Goal: Answer question/provide support

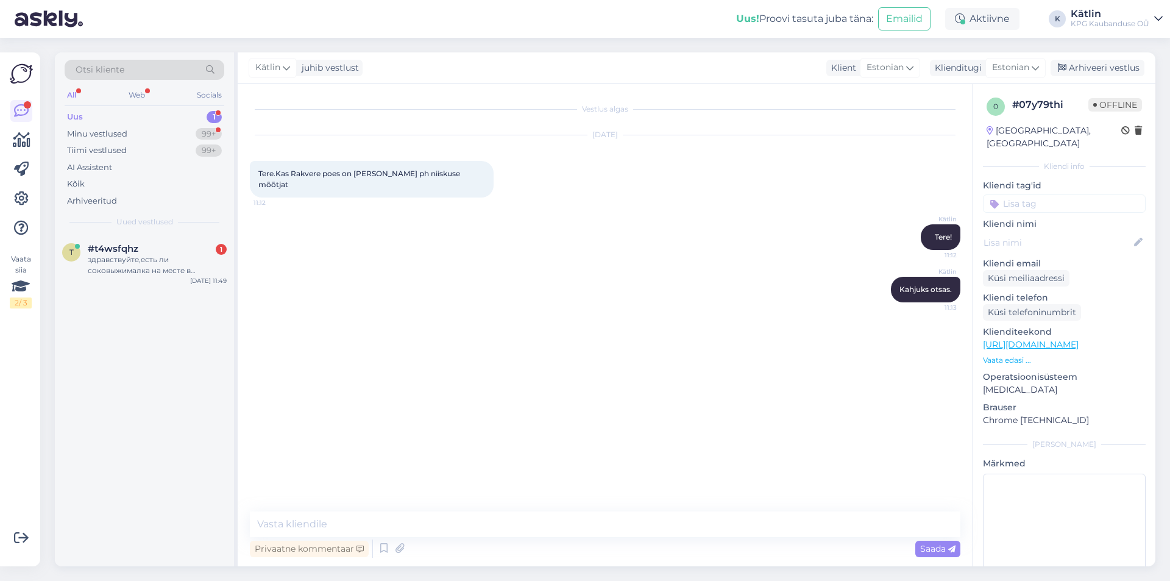
click at [144, 253] on div "#t4wsfqhz 1" at bounding box center [157, 248] width 139 height 11
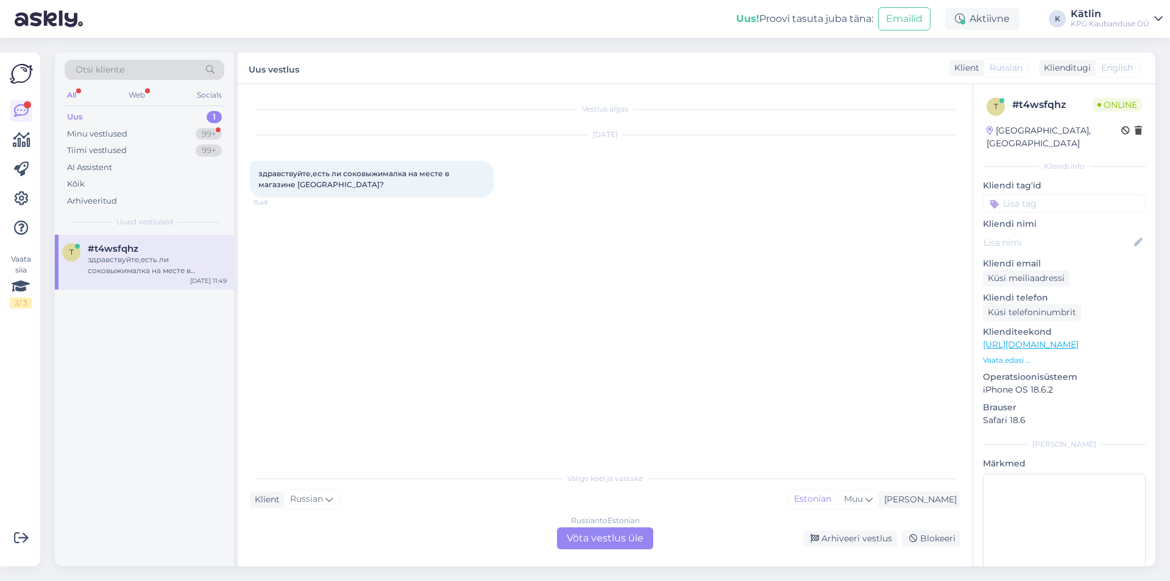
click at [579, 534] on div "Russian to Estonian Võta vestlus üle" at bounding box center [605, 538] width 96 height 22
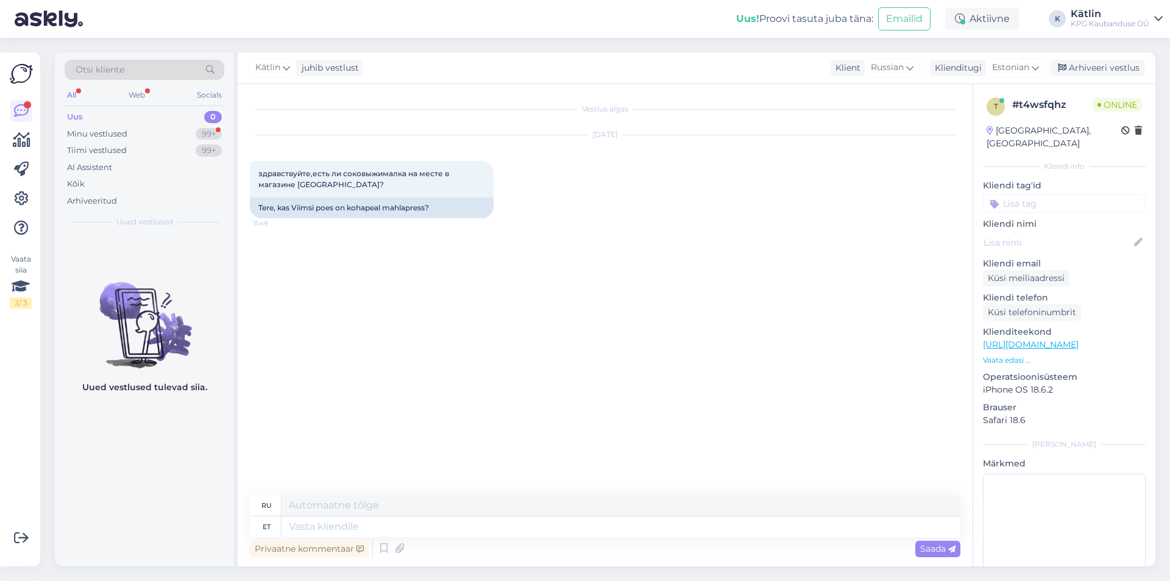
click at [1078, 339] on link "[URL][DOMAIN_NAME]" at bounding box center [1031, 344] width 96 height 11
click at [357, 529] on textarea at bounding box center [620, 526] width 679 height 21
type textarea "Tere! M"
type textarea "Привет!"
type textarea "Tere! Mahlapress Al"
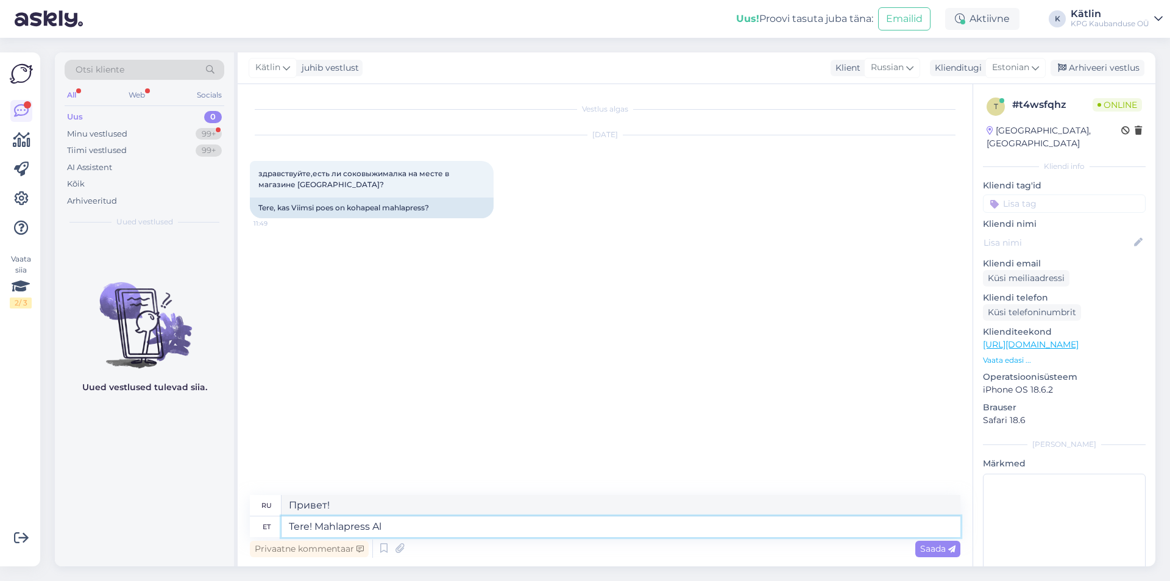
type textarea "Привет! Соковыжималка"
type textarea "Tere! Mahlapress Alpina?"
type textarea "Здравствуйте! Соковыжималка Alpina?"
type textarea "Tere! Mahlapress Alpina? Jah, oe"
type textarea "Здравствуйте! Соковыжималка Alpina? Да."
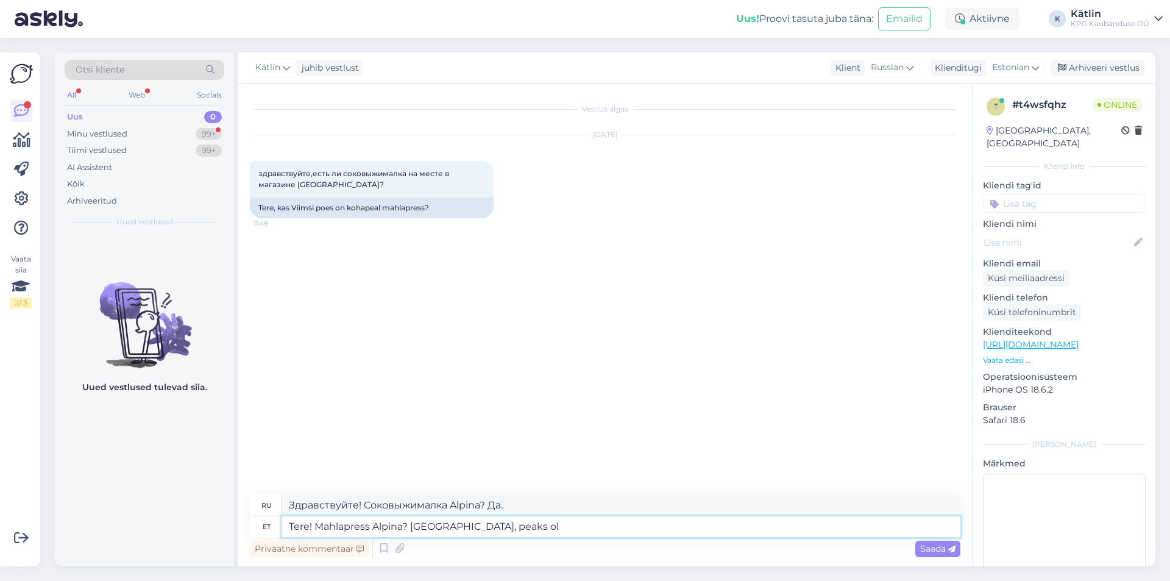
type textarea "Tere! Mahlapress Alpina? [GEOGRAPHIC_DATA], peaks ole"
type textarea "Здравствуйте! Соковыжималка Alpina? Да, должно быть."
type textarea "Tere! Mahlapress Alpina? Jah, peaks olema V"
type textarea "Здравствуйте! Соковыжималка Alpina? Да, так и должно быть."
type textarea "Tere! Mahlapress Alpina? Jah, peaks olema Viimsis s"
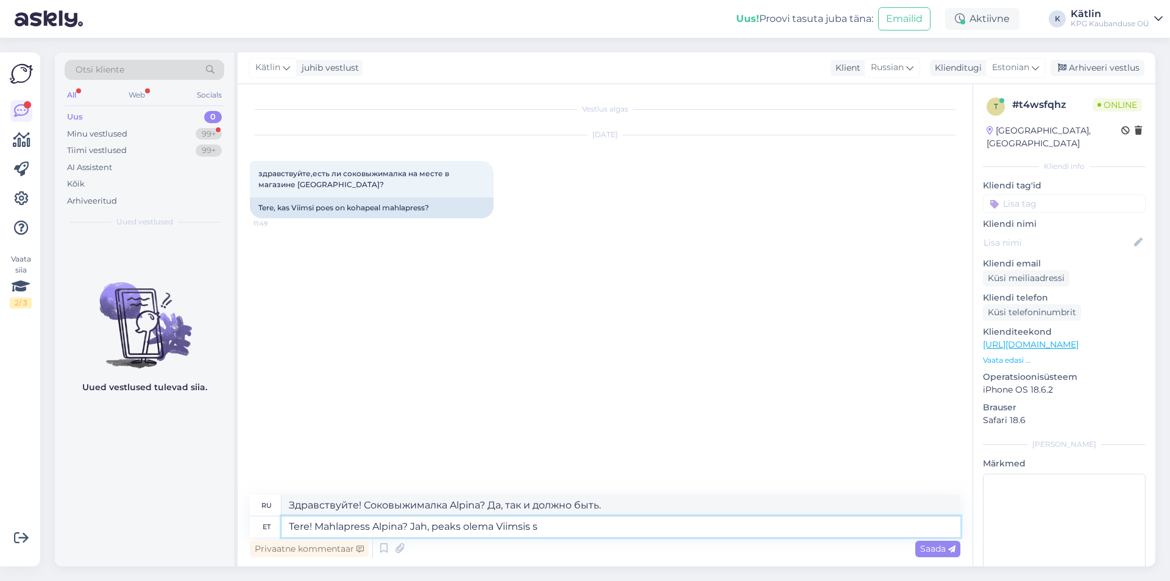
type textarea "Здравствуйте! Соковыжималка Alpina? Да, она должна быть в [GEOGRAPHIC_DATA]."
type textarea "Tere! Mahlapress Alpina? Jah, peaks olema Viimsis saadaval."
type textarea "Здравствуйте! Соковыжималка Alpina? Да, она должна быть в наличии в [GEOGRAPHIC…"
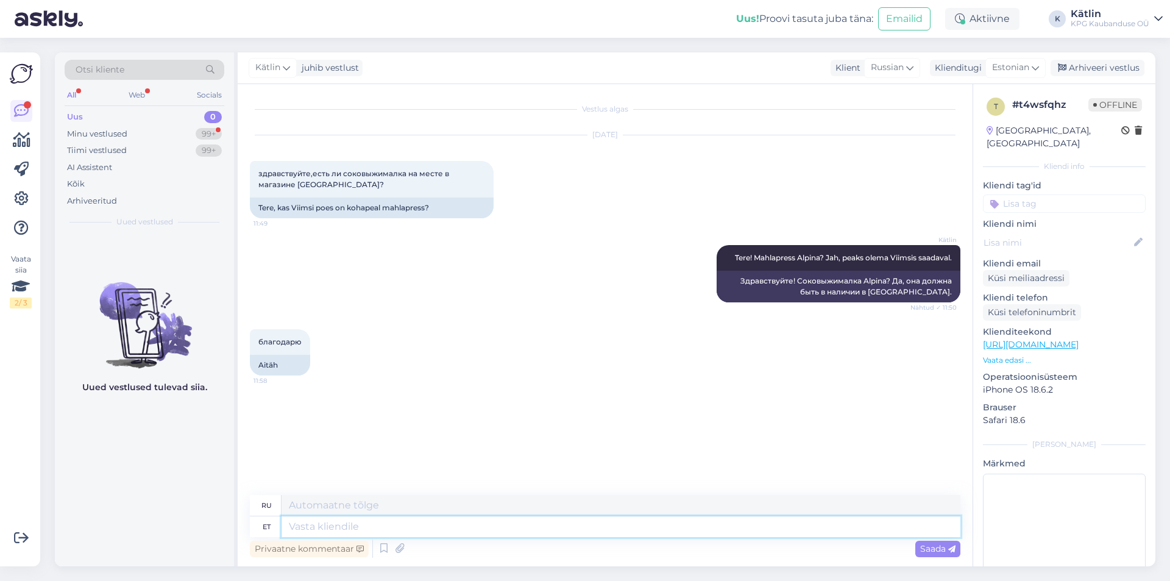
click at [325, 529] on textarea at bounding box center [620, 526] width 679 height 21
click at [152, 127] on div "Minu vestlused 99+" at bounding box center [145, 133] width 160 height 17
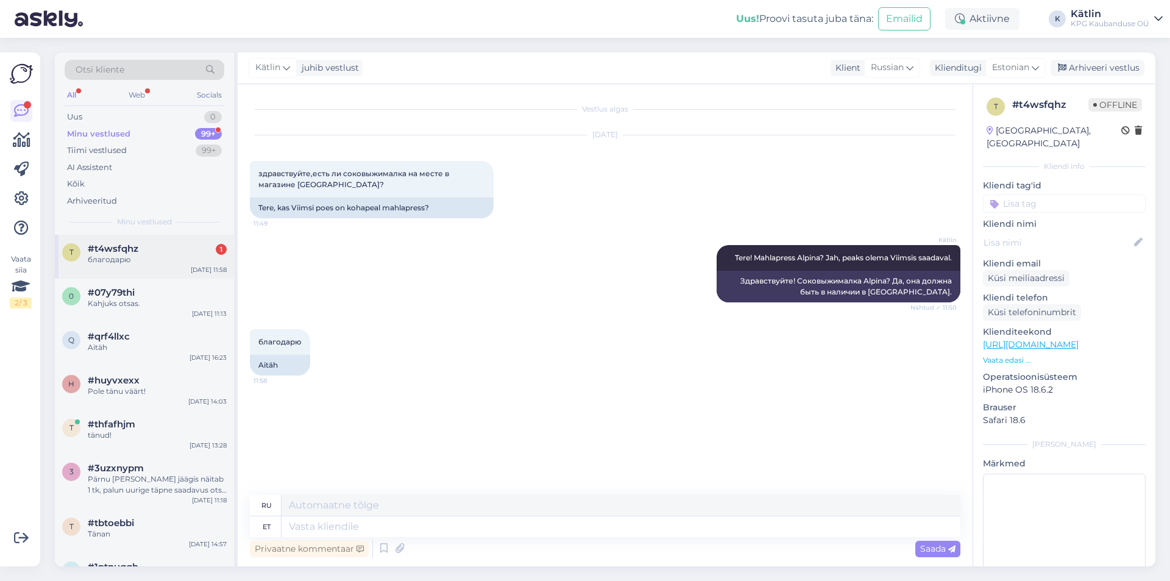
click at [128, 247] on span "#t4wsfqhz" at bounding box center [113, 248] width 51 height 11
click at [104, 118] on div "Uus 0" at bounding box center [145, 116] width 160 height 17
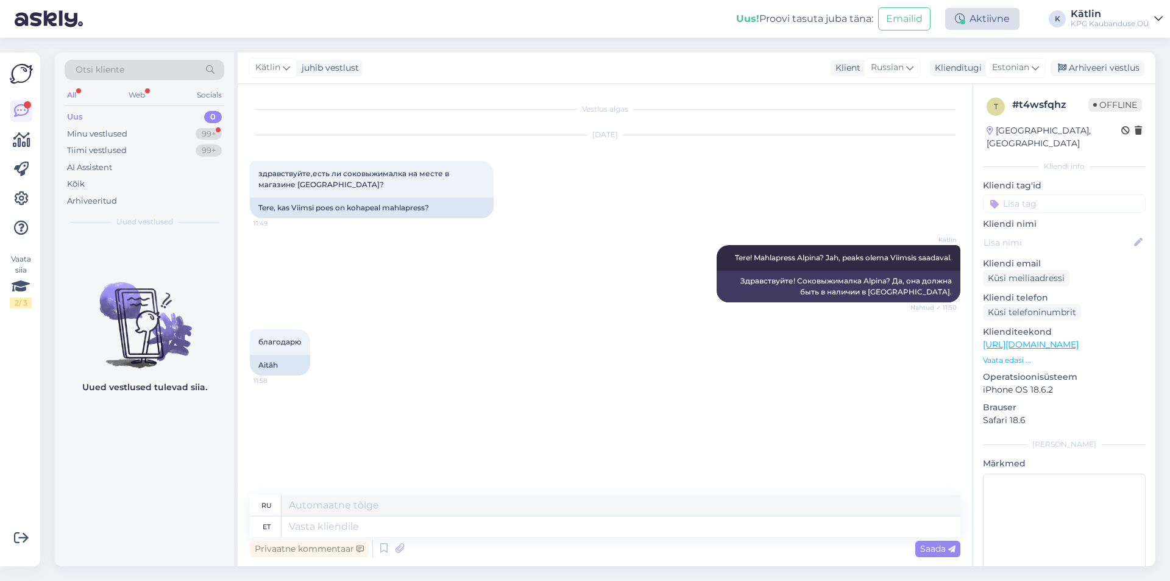
click at [980, 18] on div "Aktiivne" at bounding box center [982, 19] width 74 height 22
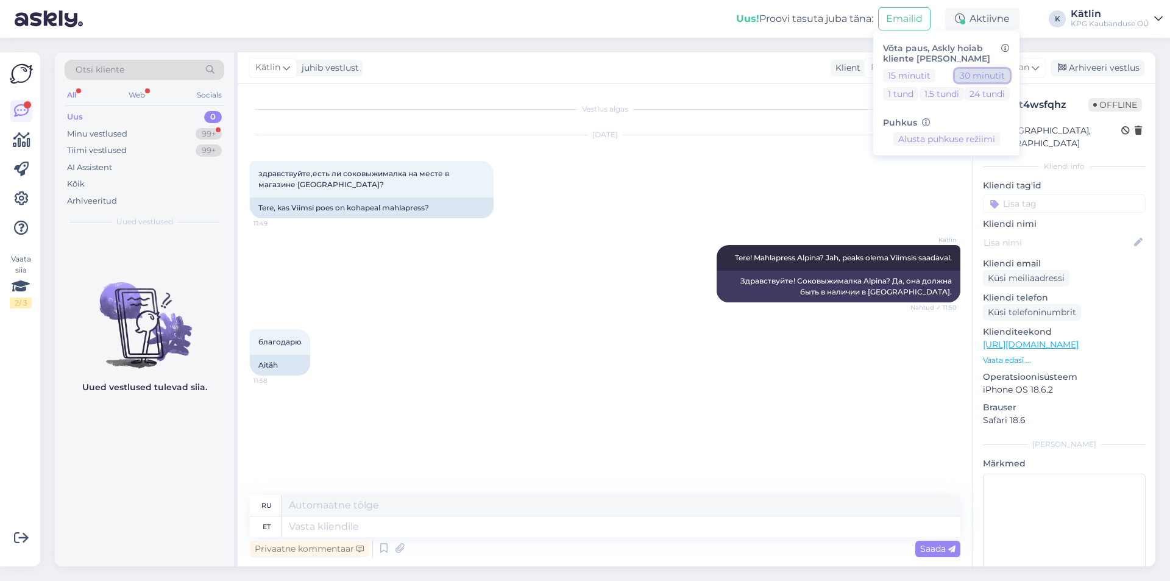
click at [983, 74] on button "30 minutit" at bounding box center [982, 75] width 55 height 13
